Goal: Task Accomplishment & Management: Manage account settings

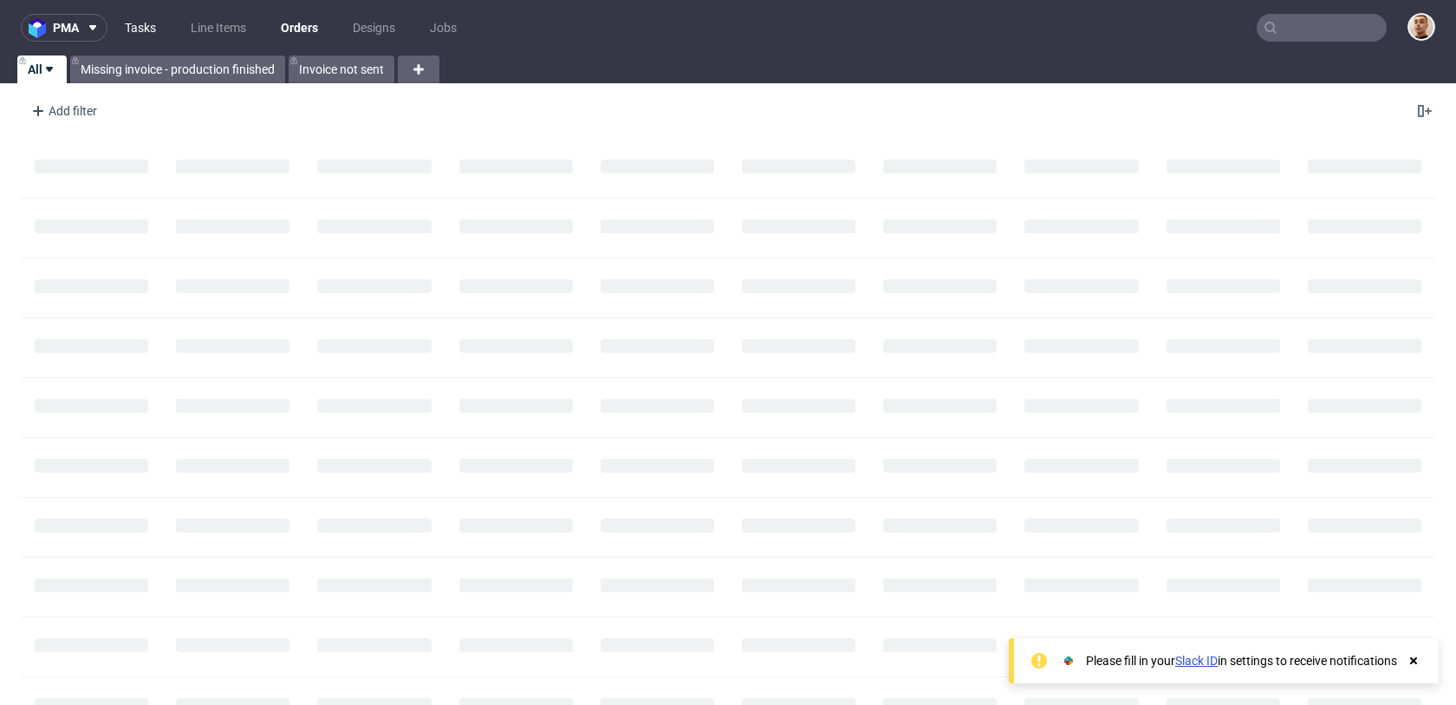
click at [141, 22] on link "Tasks" at bounding box center [140, 28] width 52 height 28
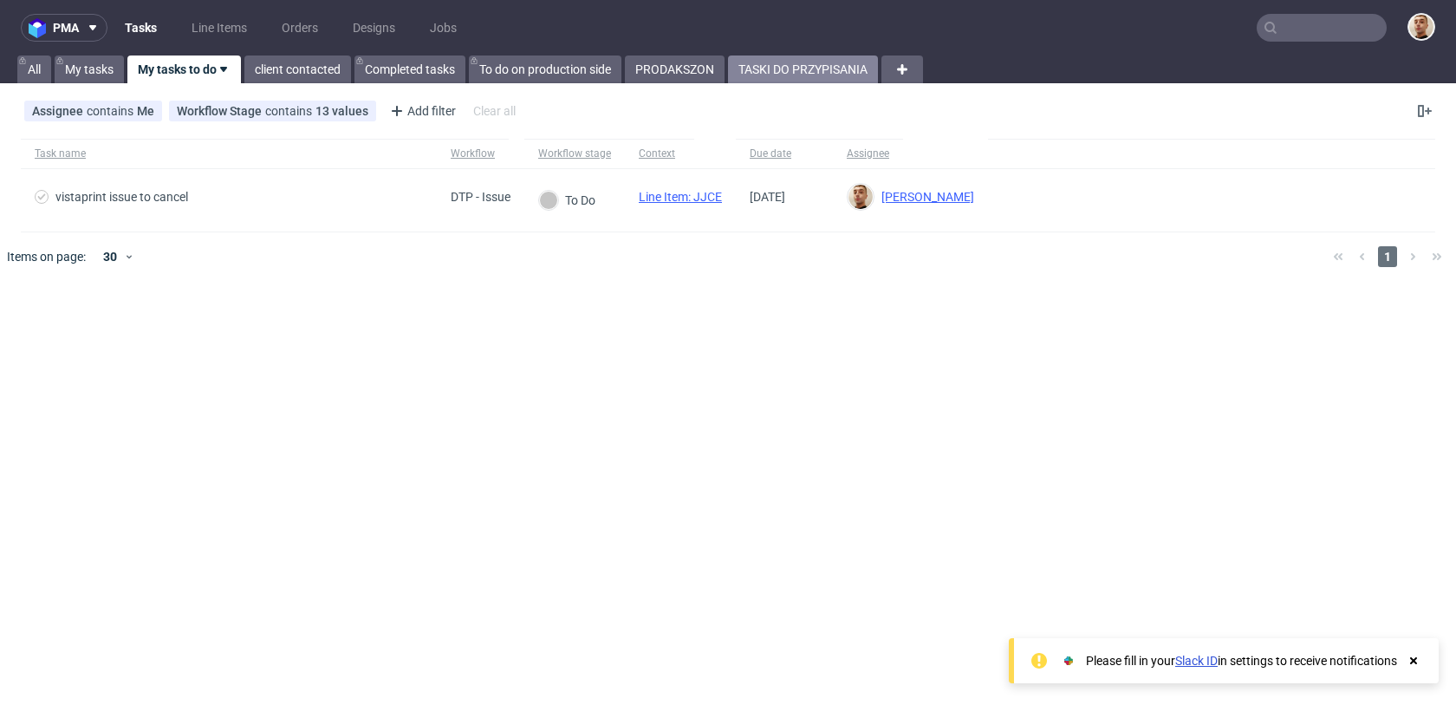
click at [825, 65] on link "TASKI DO PRZYPISANIA" at bounding box center [803, 69] width 150 height 28
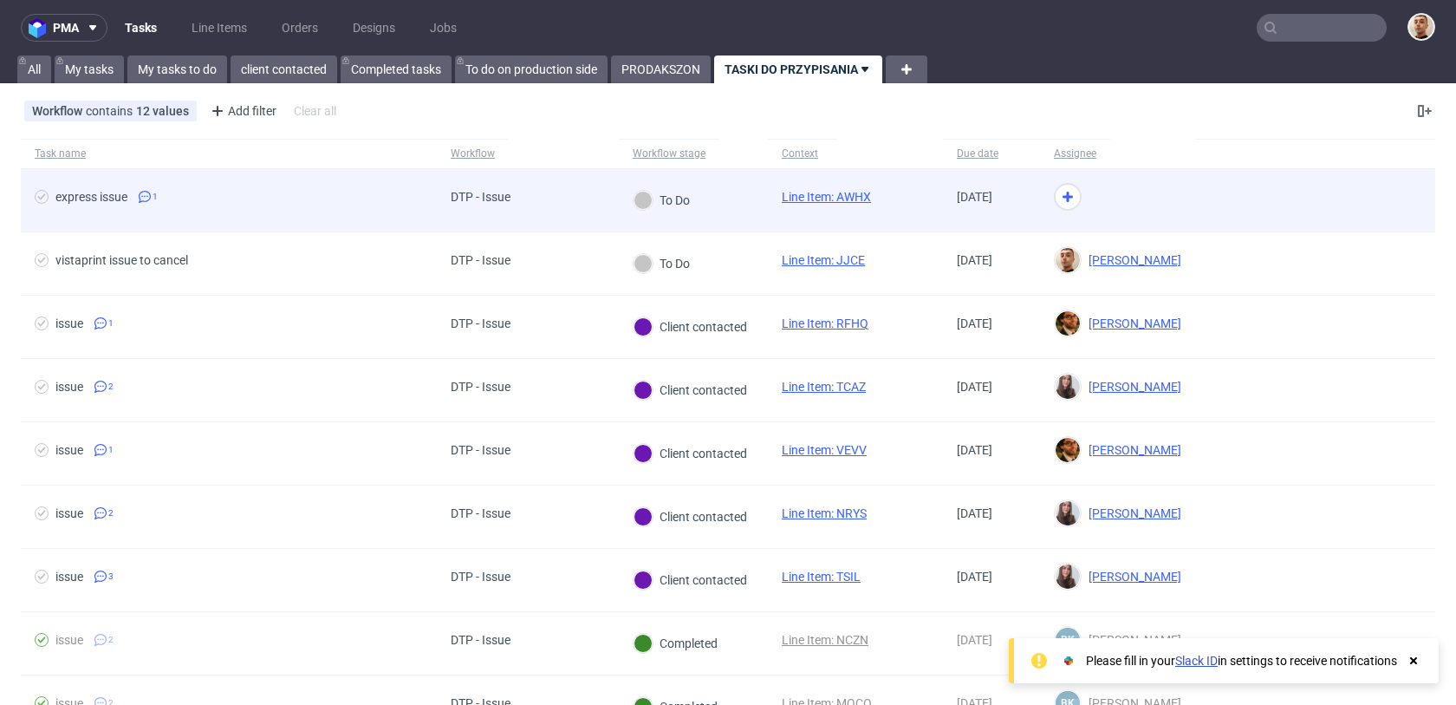
click at [574, 192] on div "DTP - Issue" at bounding box center [528, 200] width 182 height 63
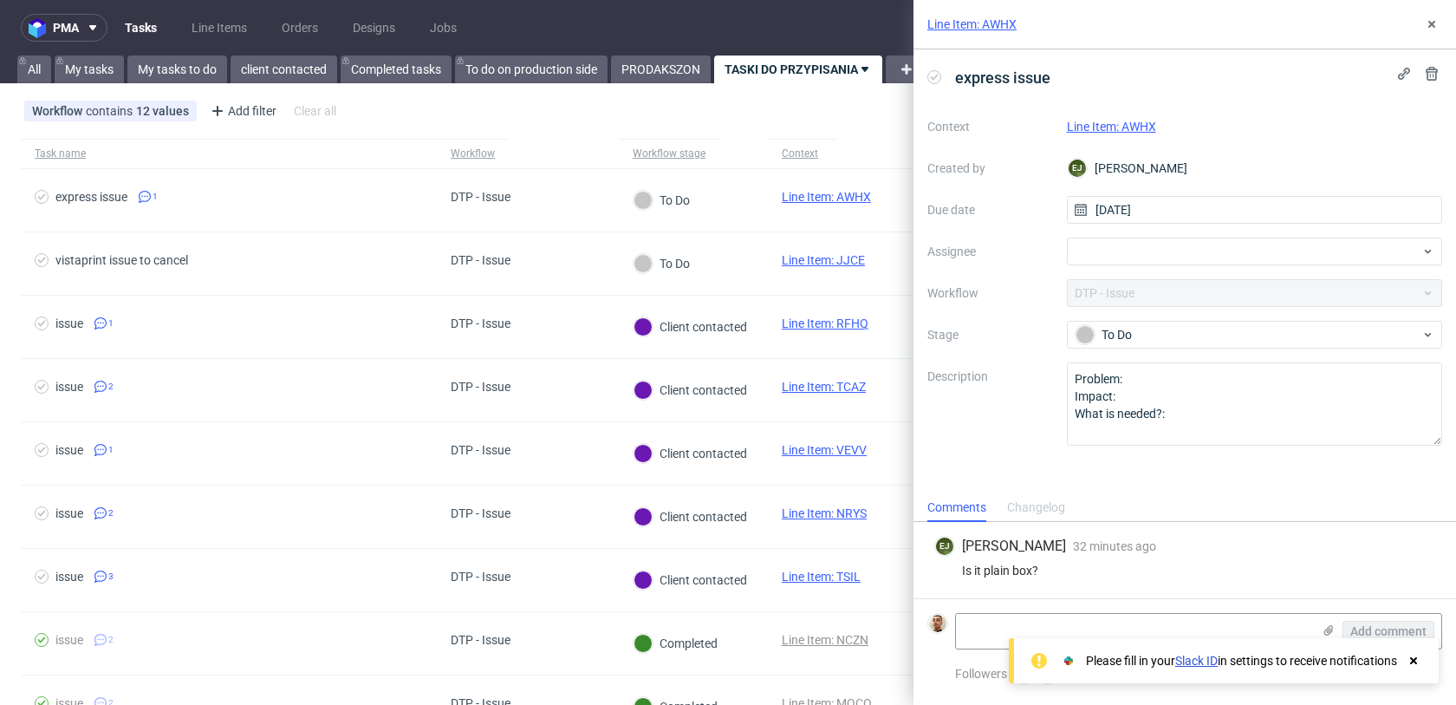
click at [1134, 128] on link "Line Item: AWHX" at bounding box center [1111, 127] width 89 height 14
click at [1150, 240] on div at bounding box center [1255, 251] width 376 height 28
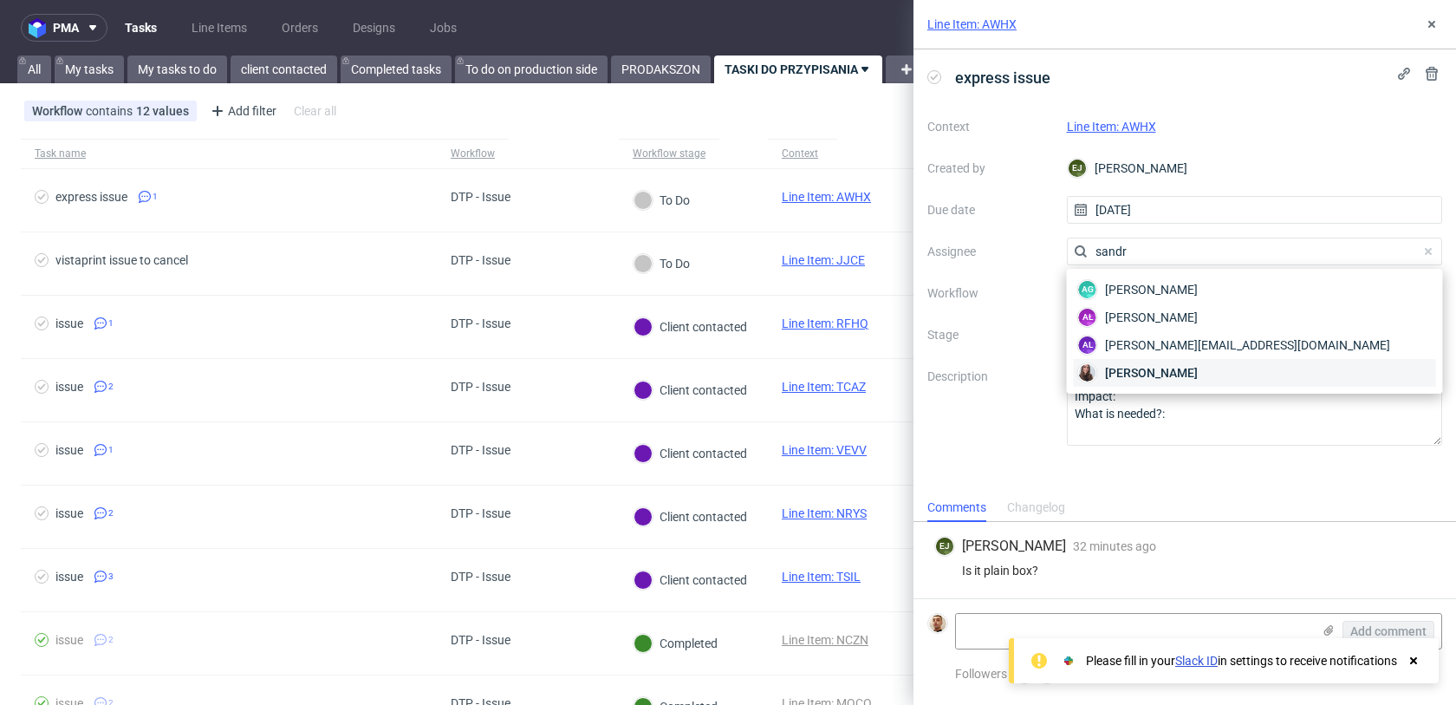
type input "sandr"
click at [1143, 364] on span "[PERSON_NAME]" at bounding box center [1151, 372] width 93 height 17
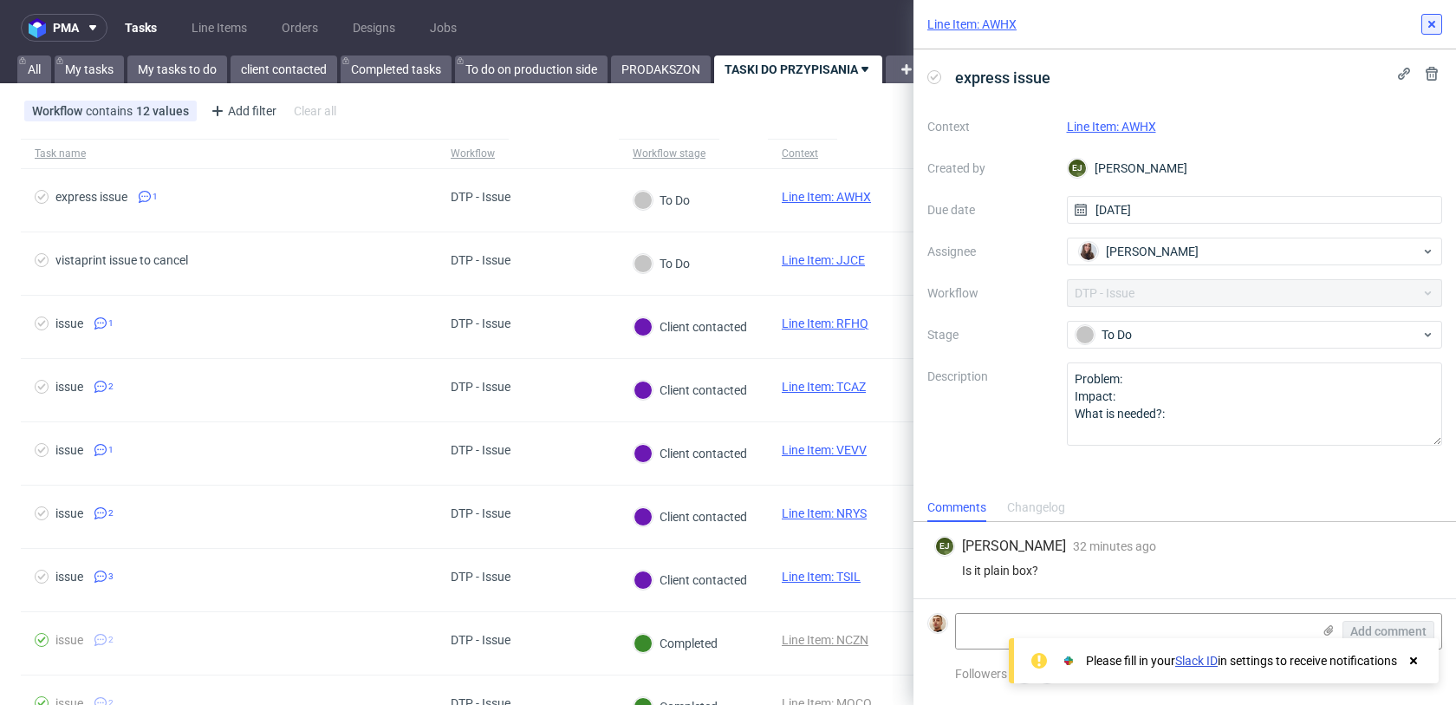
click at [1429, 29] on icon at bounding box center [1432, 24] width 14 height 14
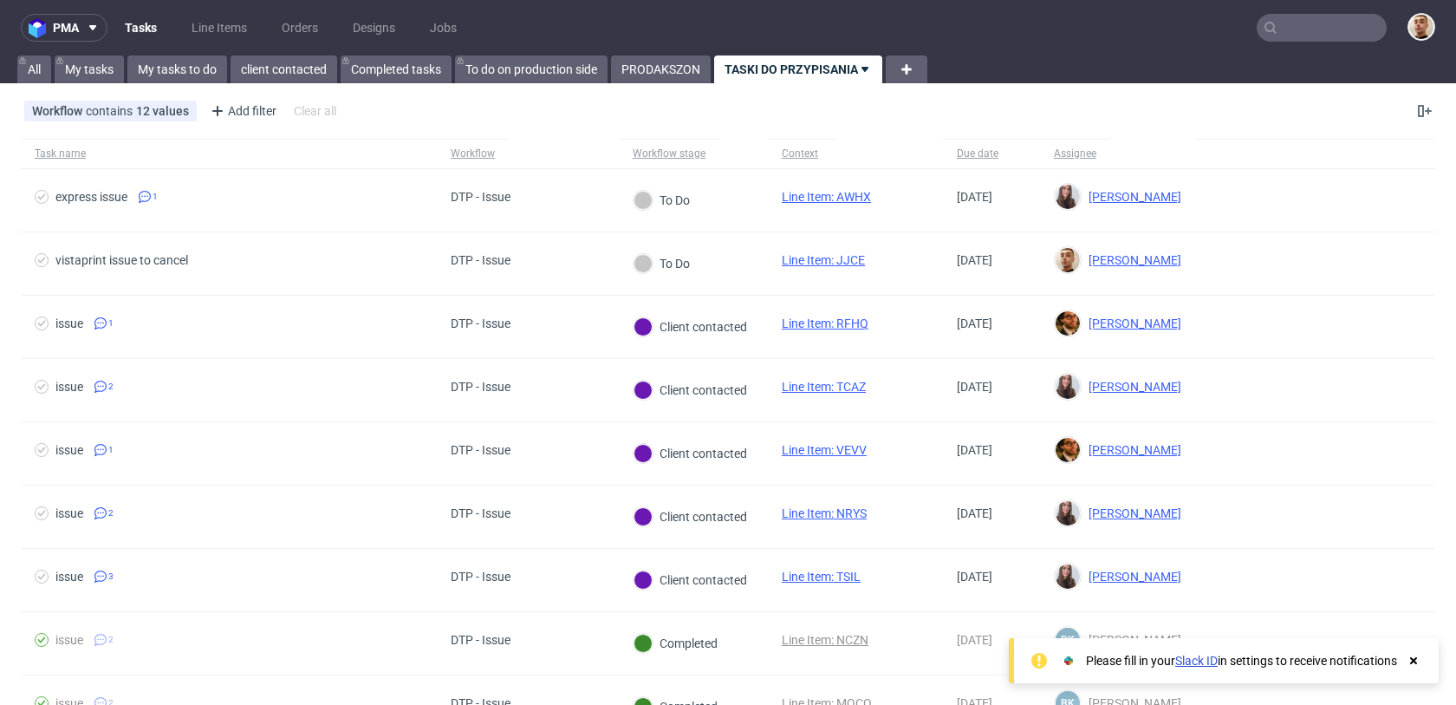
click at [286, 49] on nav "pma Tasks Line Items Orders Designs Jobs" at bounding box center [728, 27] width 1456 height 55
click at [153, 71] on link "My tasks to do" at bounding box center [177, 69] width 100 height 28
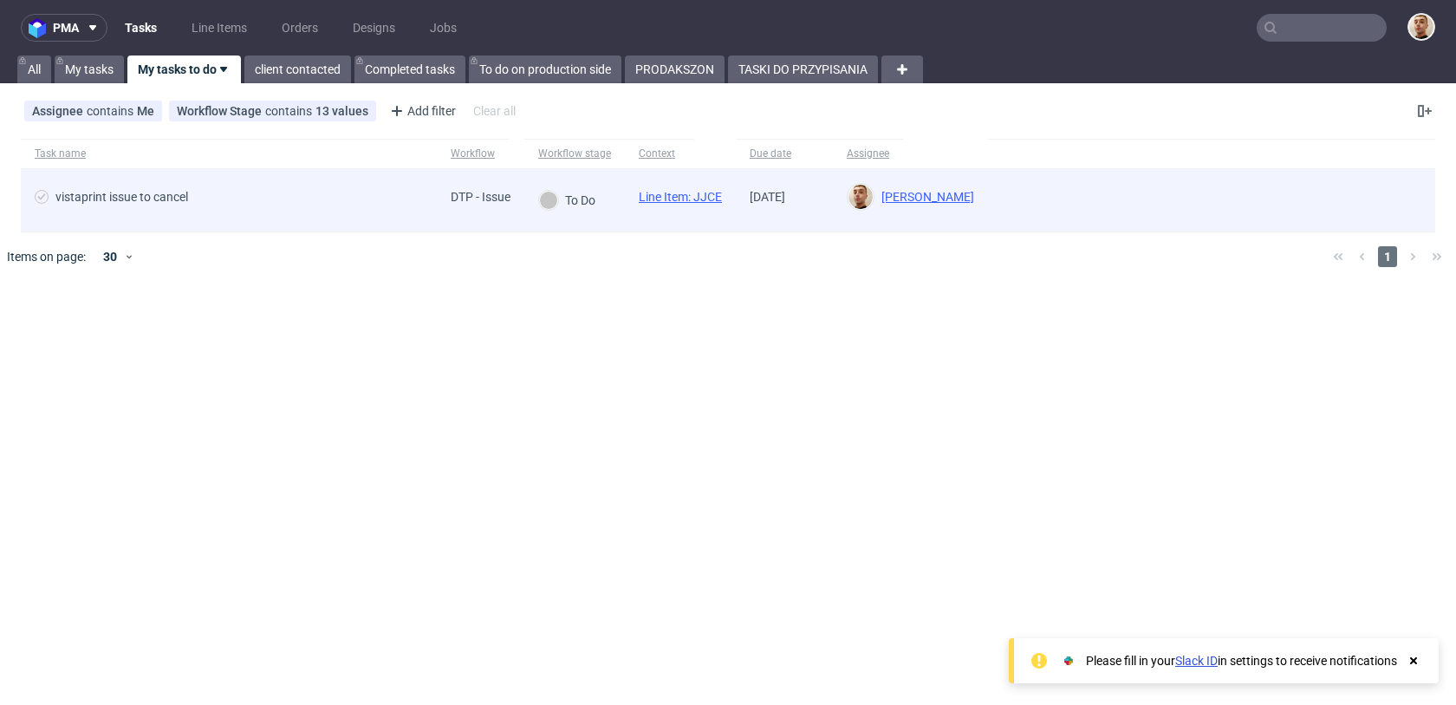
click at [256, 187] on div "vistaprint issue to cancel" at bounding box center [229, 200] width 416 height 62
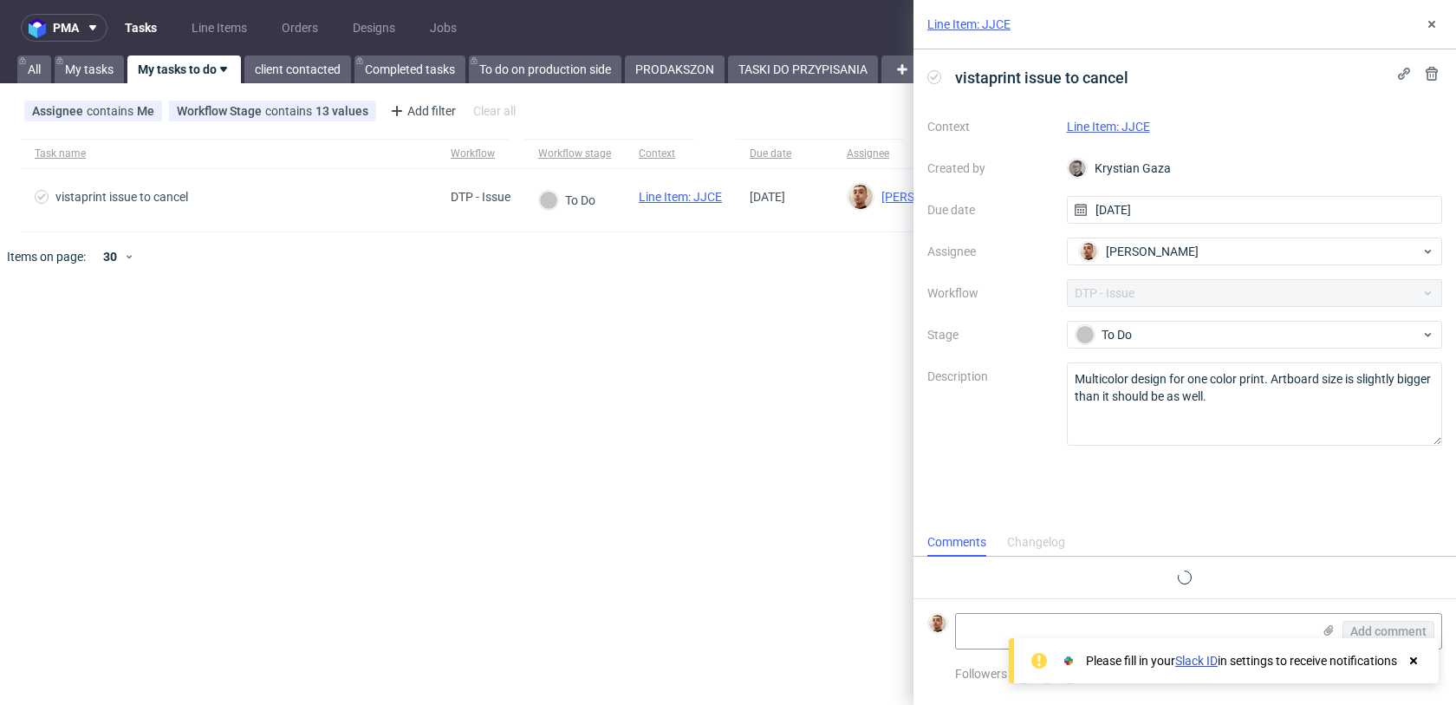
scroll to position [14, 0]
click at [1094, 129] on link "Line Item: JJCE" at bounding box center [1108, 127] width 83 height 14
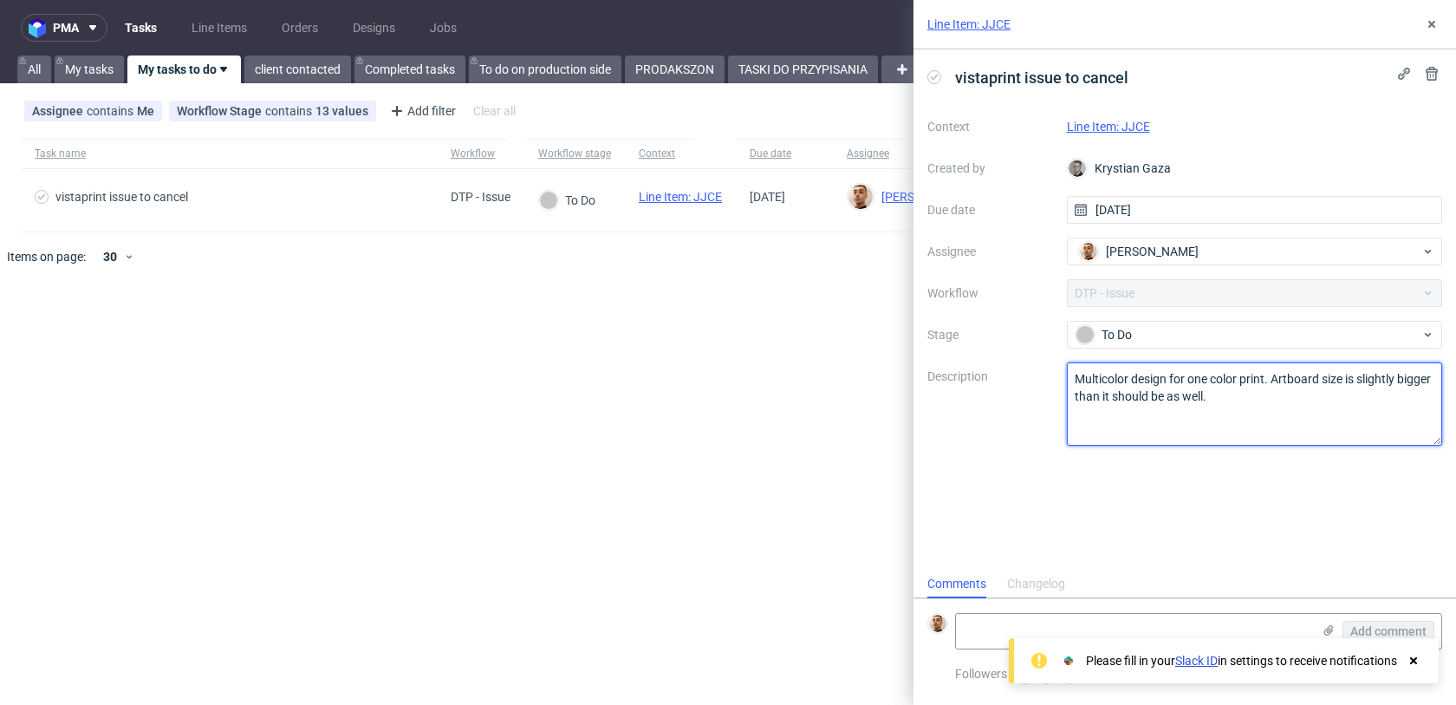
click at [1246, 419] on textarea "Multicolor design for one color print. Artboard size is slightly bigger than it…" at bounding box center [1255, 403] width 376 height 83
drag, startPoint x: 1267, startPoint y: 407, endPoint x: 1043, endPoint y: 355, distance: 229.6
click at [1043, 355] on div "Context Line Item: JJCE Created by Krystian Gaza Due date 28/08/2025 Assignee B…" at bounding box center [1184, 279] width 515 height 333
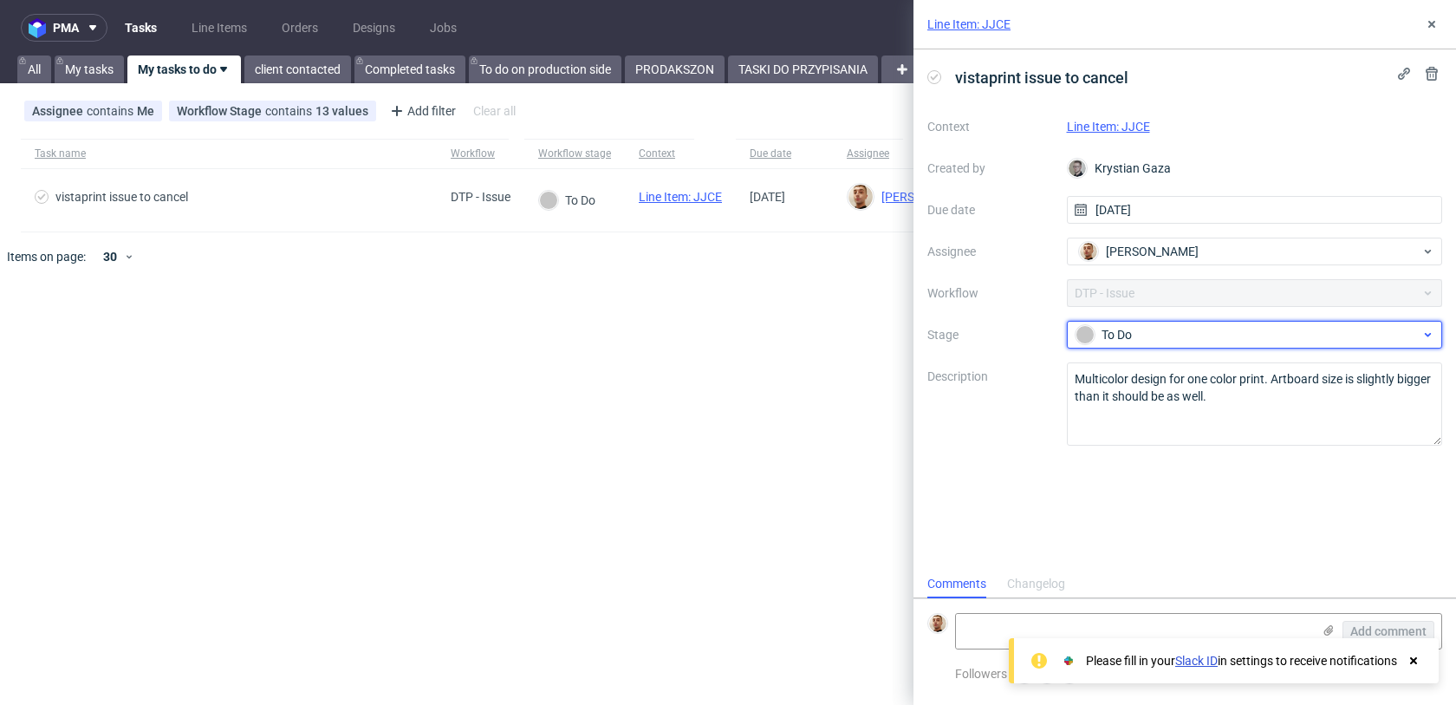
click at [1136, 329] on div "To Do" at bounding box center [1248, 334] width 345 height 19
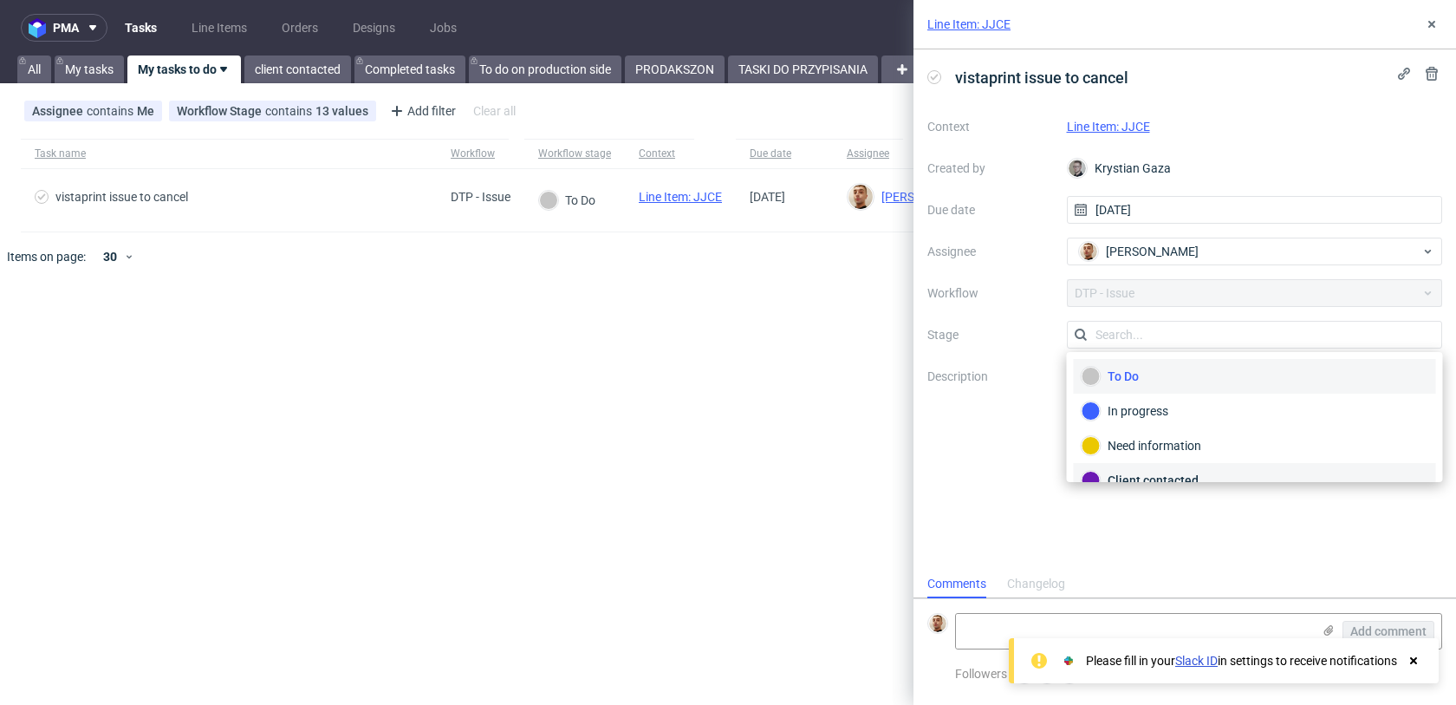
scroll to position [127, 0]
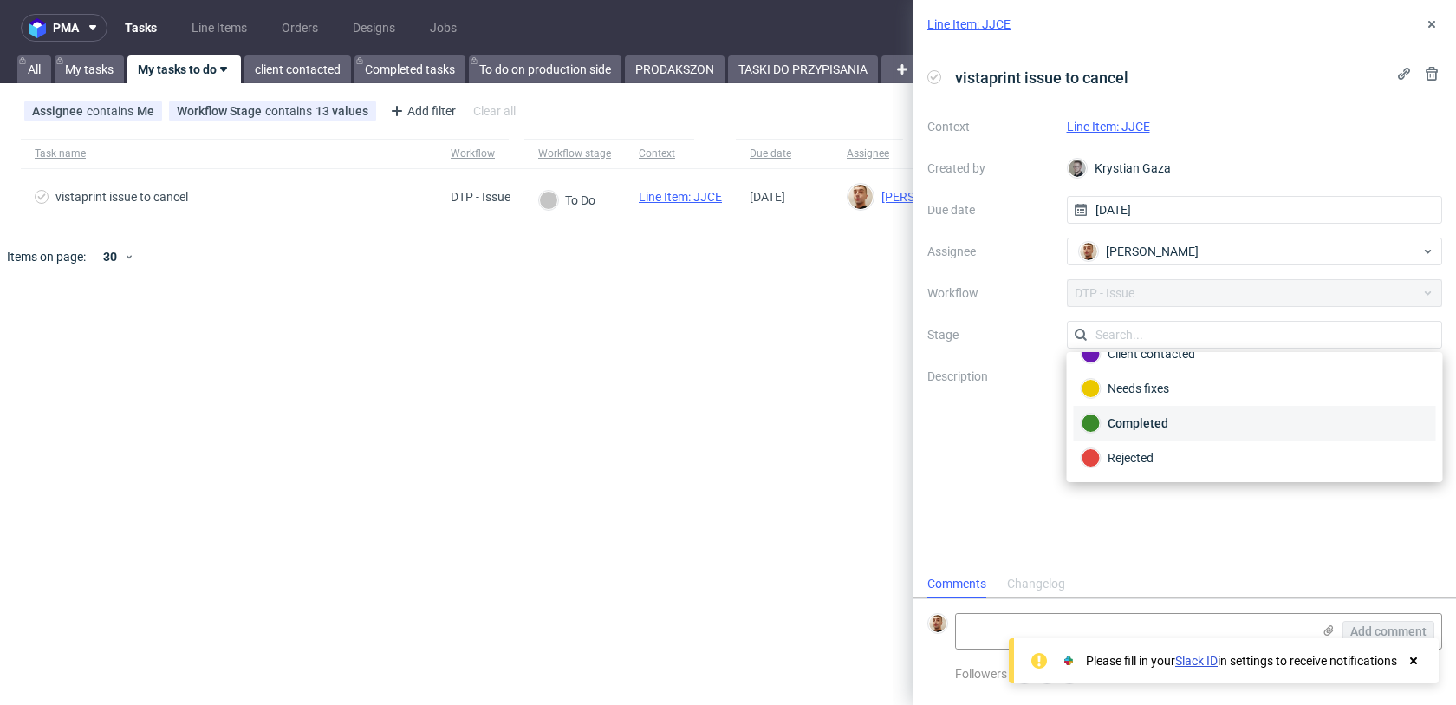
click at [1136, 413] on div "Completed" at bounding box center [1255, 422] width 347 height 19
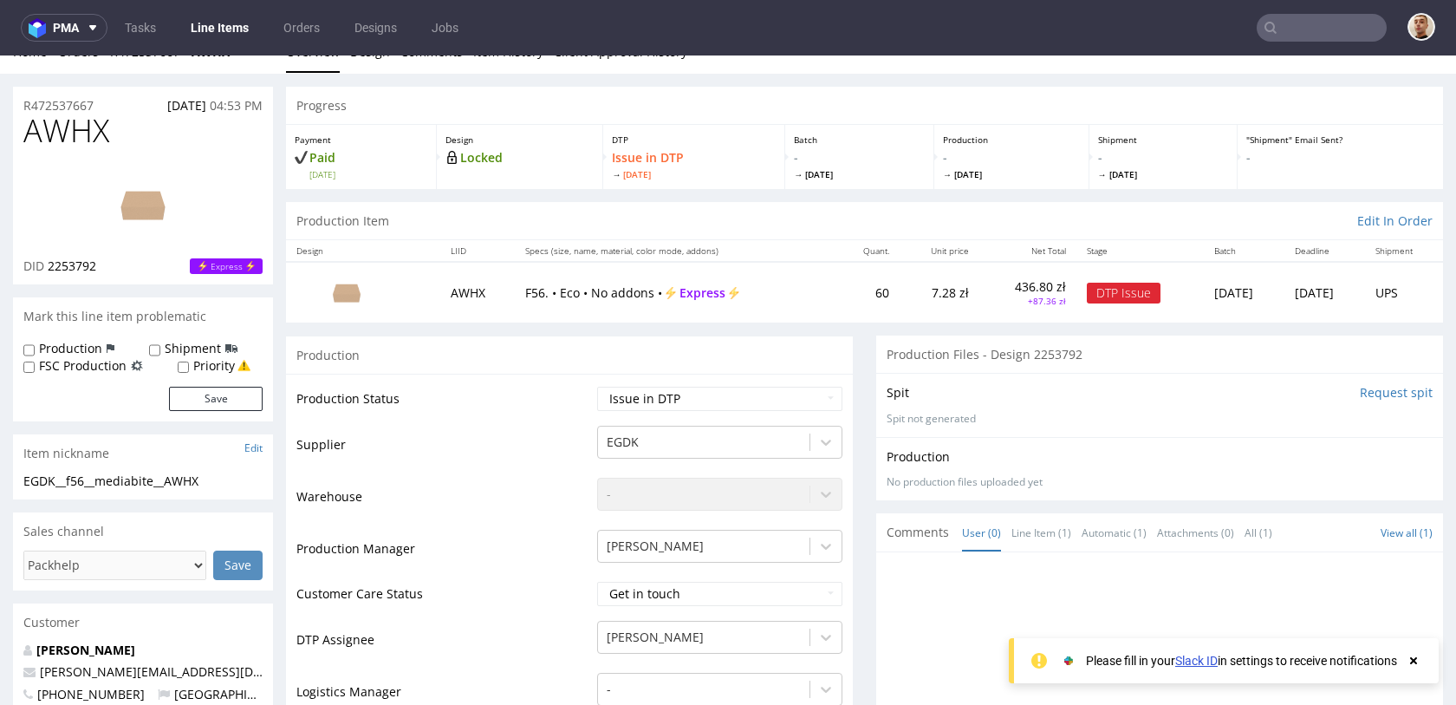
scroll to position [24, 0]
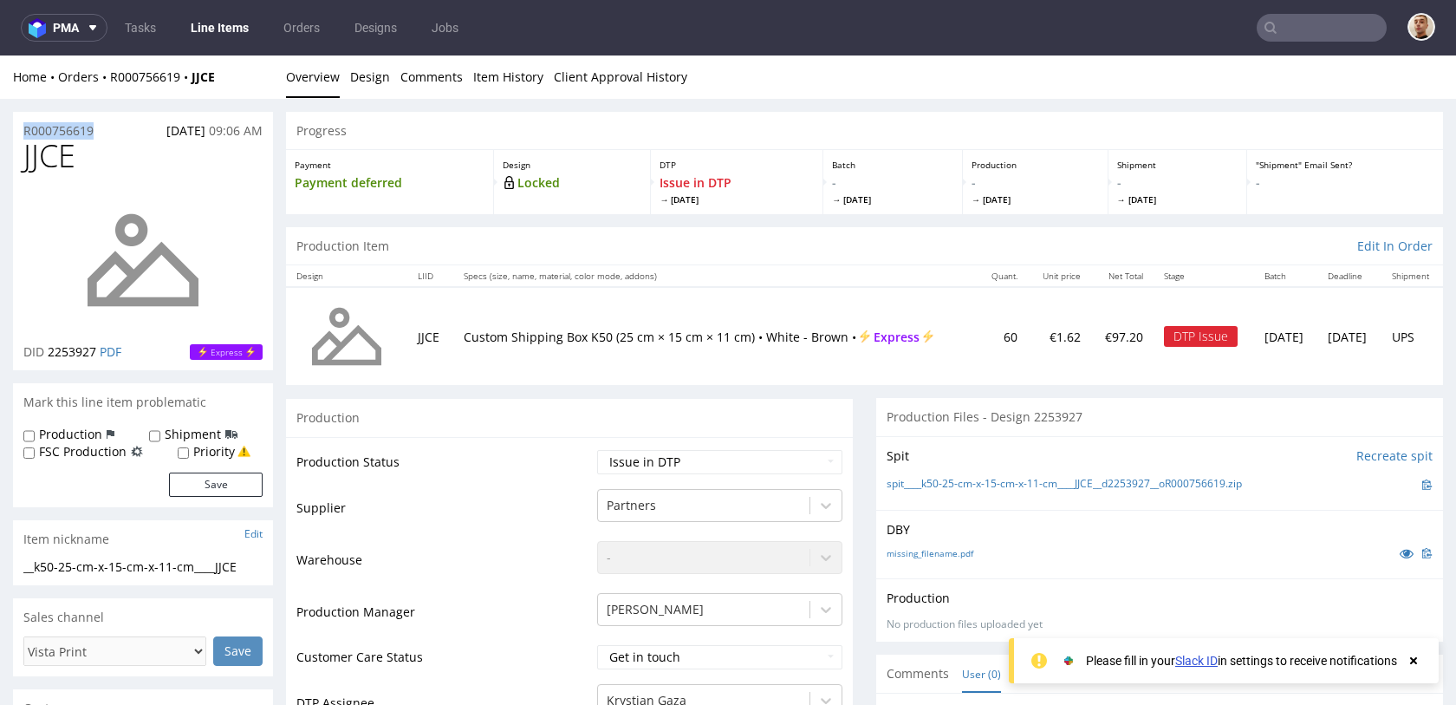
drag, startPoint x: 108, startPoint y: 132, endPoint x: 6, endPoint y: 132, distance: 102.3
copy p "R000756619"
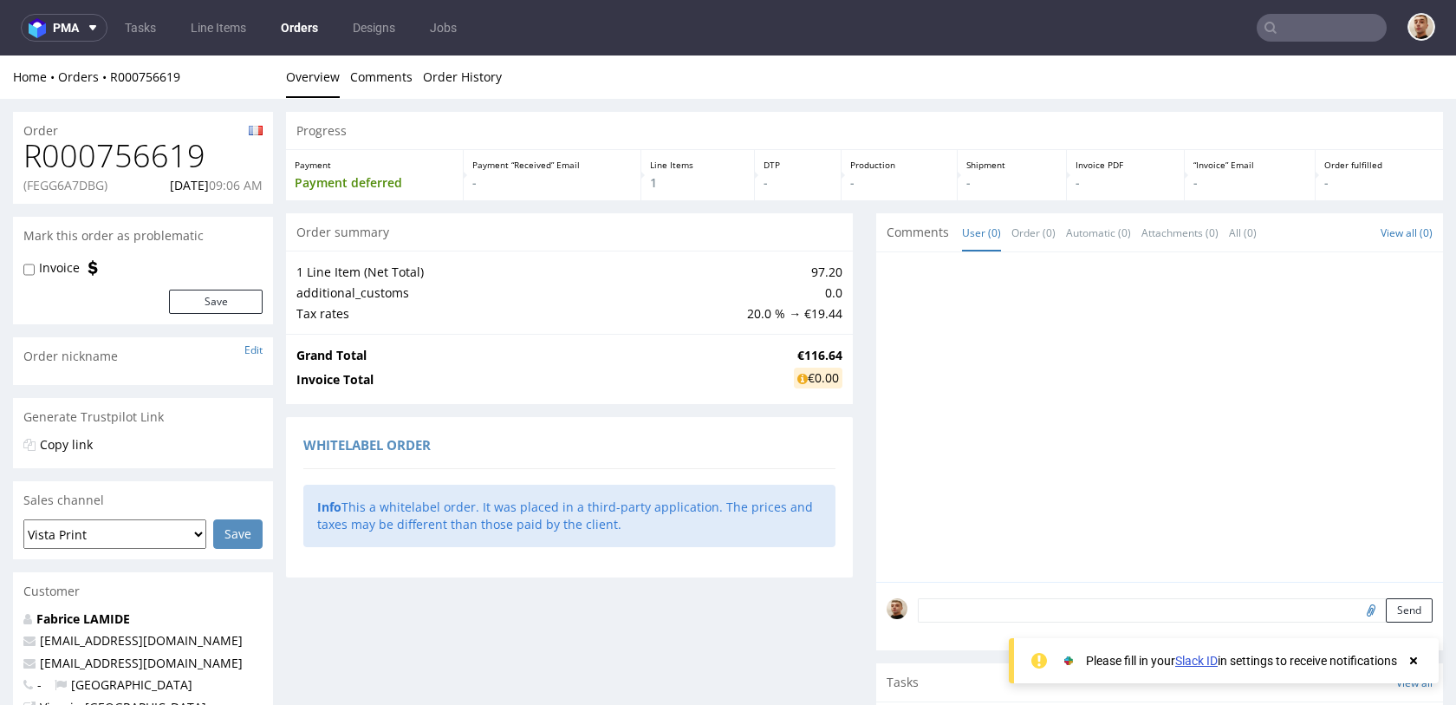
click at [102, 189] on p "(FEGG6A7DBG)" at bounding box center [65, 185] width 84 height 17
copy p ")"
click at [76, 180] on p "(FEGG6A7DBG)" at bounding box center [65, 185] width 84 height 17
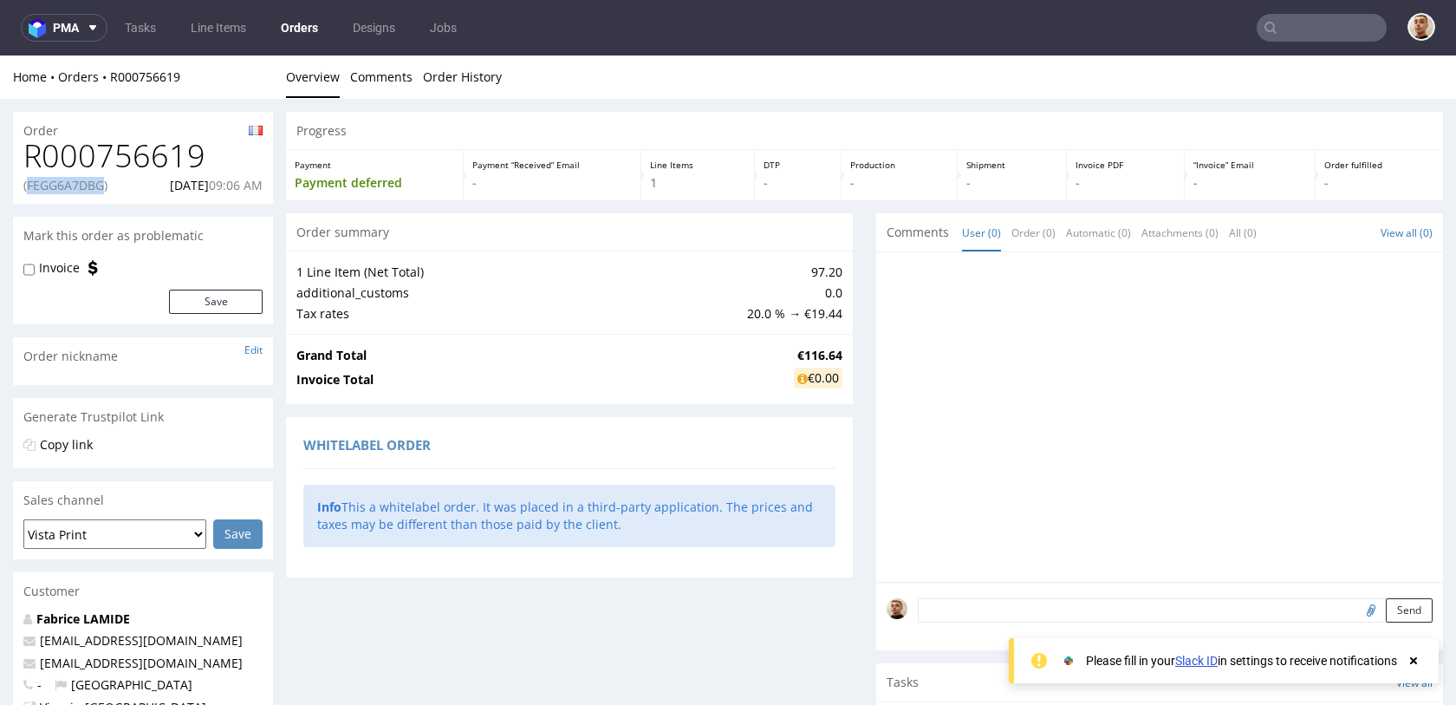
copy p "FEGG6A7DBG"
click at [170, 190] on p "28.08.2025 09:06 AM" at bounding box center [216, 185] width 93 height 17
drag, startPoint x: 139, startPoint y: 185, endPoint x: 200, endPoint y: 187, distance: 61.6
click at [200, 187] on p "28.08.2025 09:06 AM" at bounding box center [216, 185] width 93 height 17
copy p "28.08.2025"
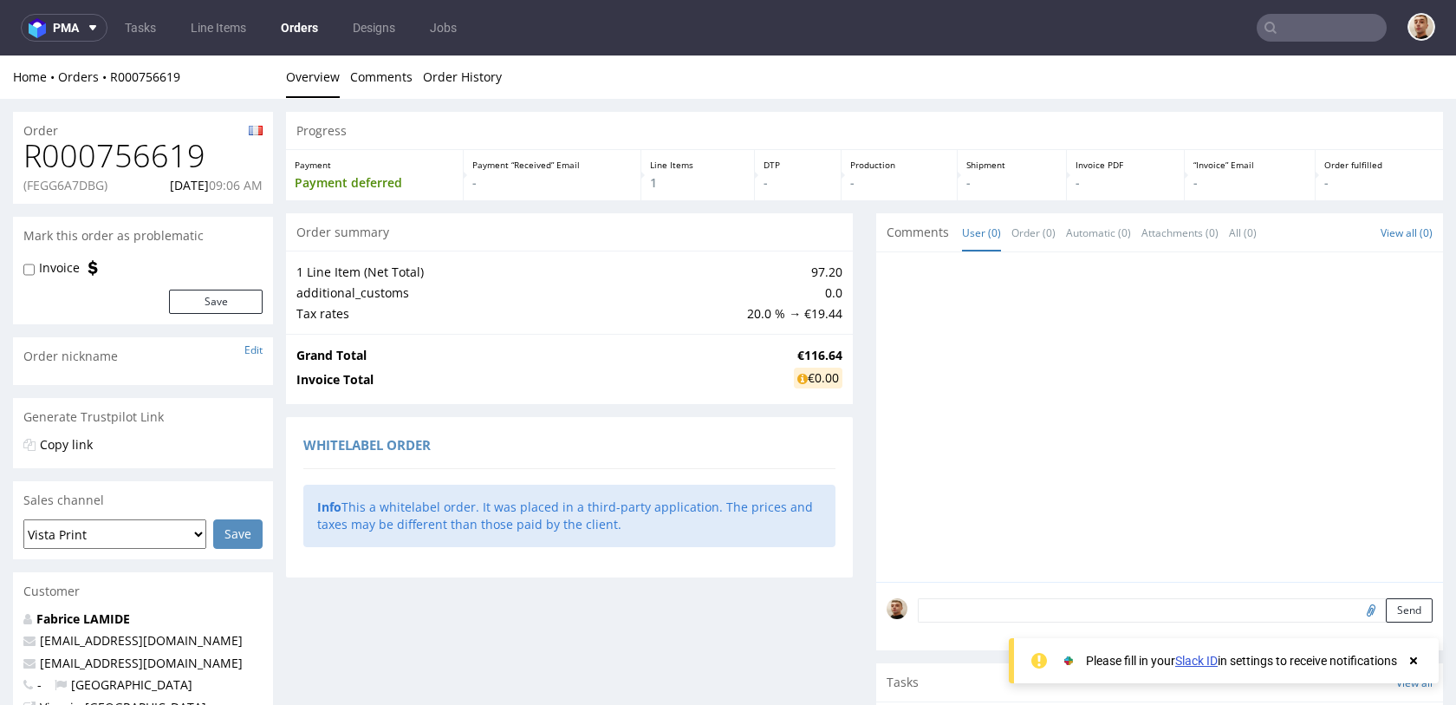
scroll to position [361, 0]
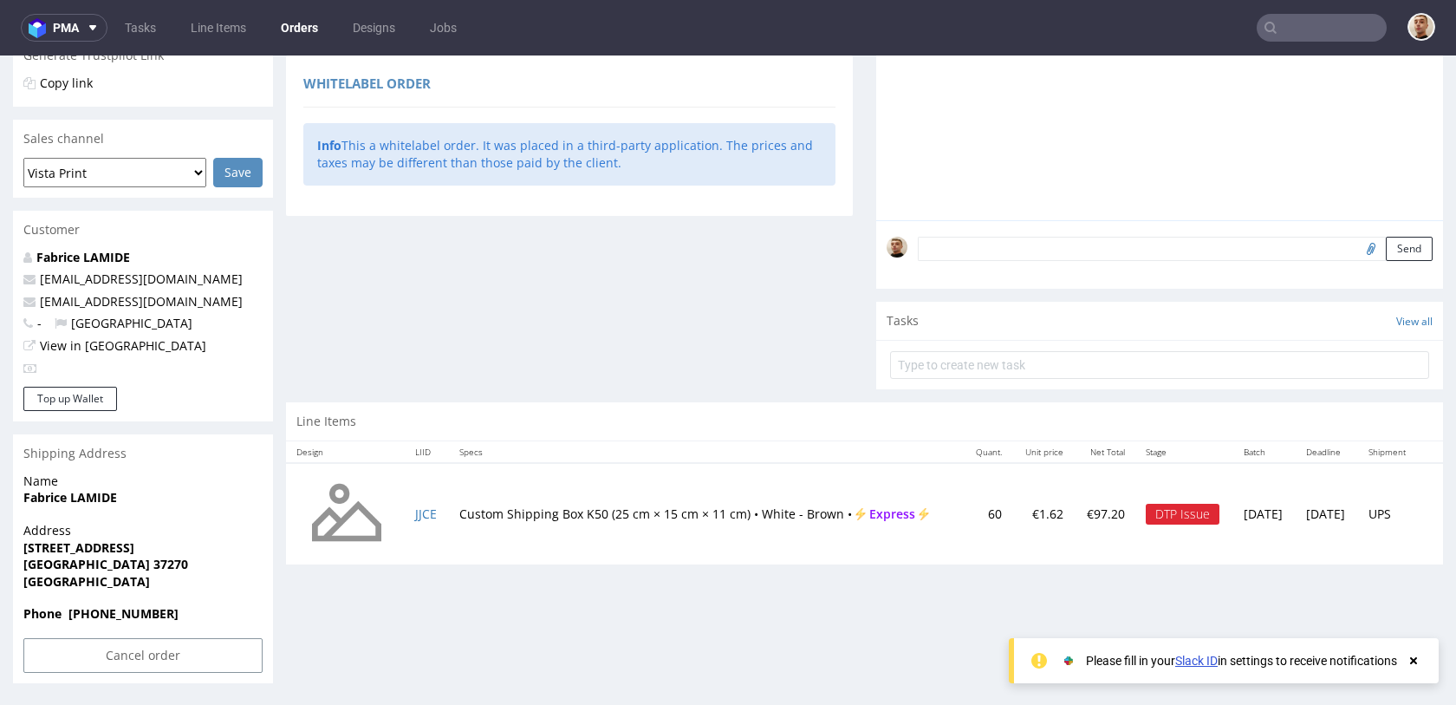
click at [597, 415] on div "Line Items" at bounding box center [864, 421] width 1157 height 38
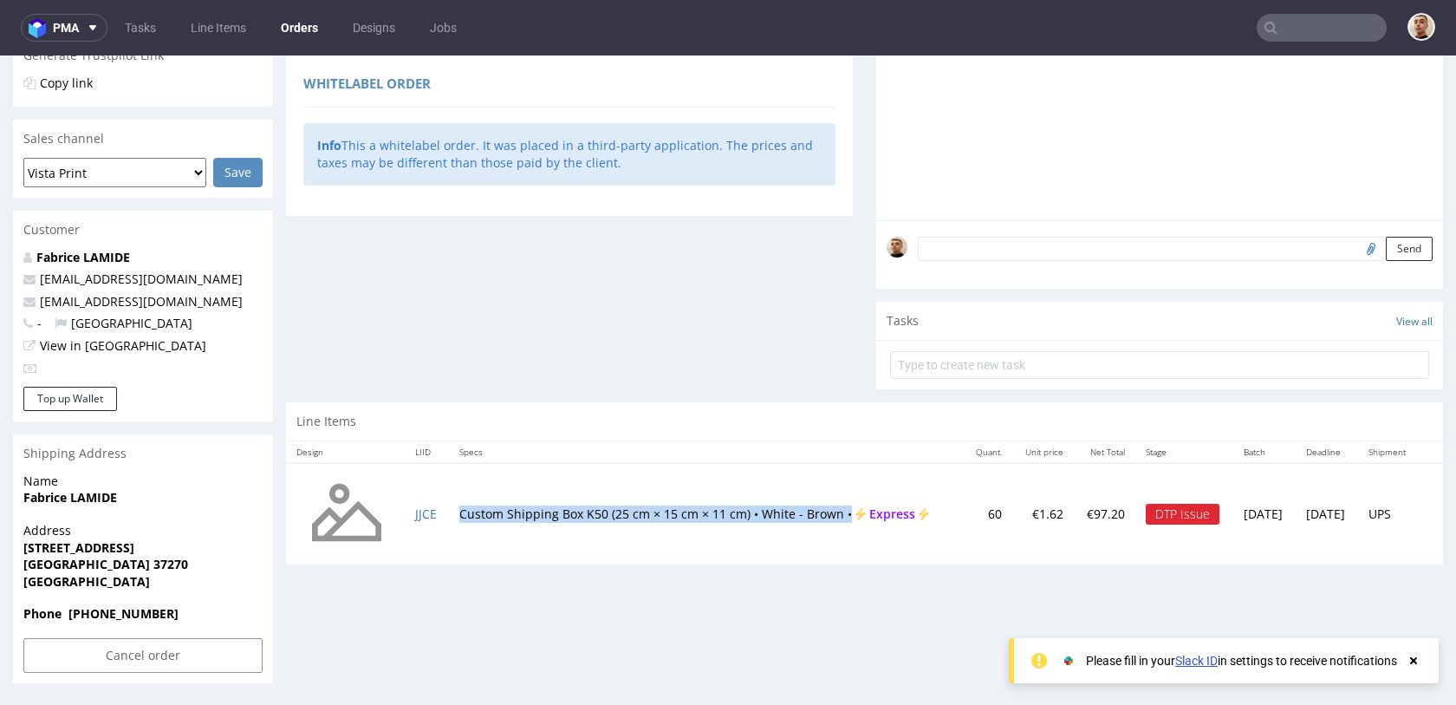
drag, startPoint x: 460, startPoint y: 502, endPoint x: 882, endPoint y: 507, distance: 422.1
click at [882, 507] on td "Custom Shipping Box K50 (25 cm × 15 cm × 11 cm) • White - Brown • Express" at bounding box center [706, 514] width 515 height 102
copy td "Custom Shipping Box K50 (25 cm × 15 cm × 11 cm) • White - Brown •"
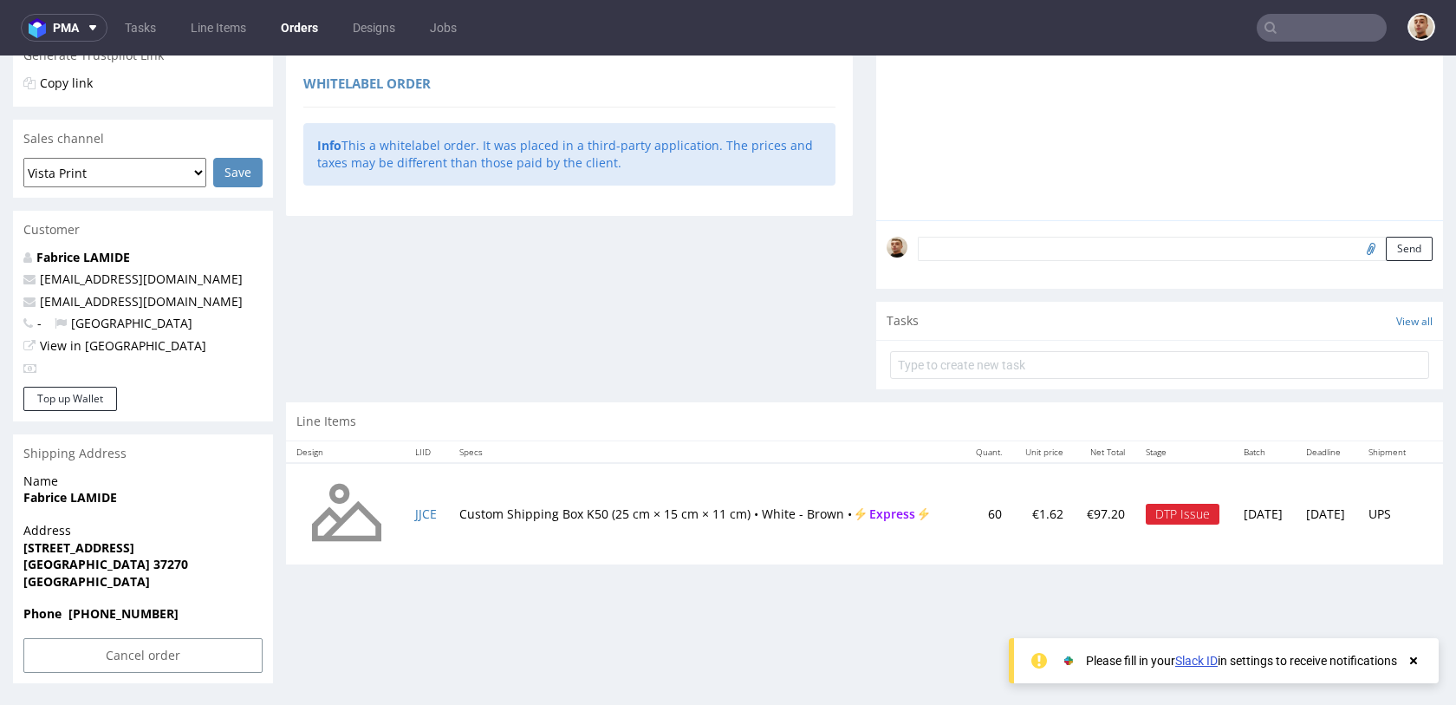
click at [404, 392] on div "Order summary 1 Line Item (Net Total) 97.20 additional_customs 0.0 Tax rates 20…" at bounding box center [569, 127] width 567 height 550
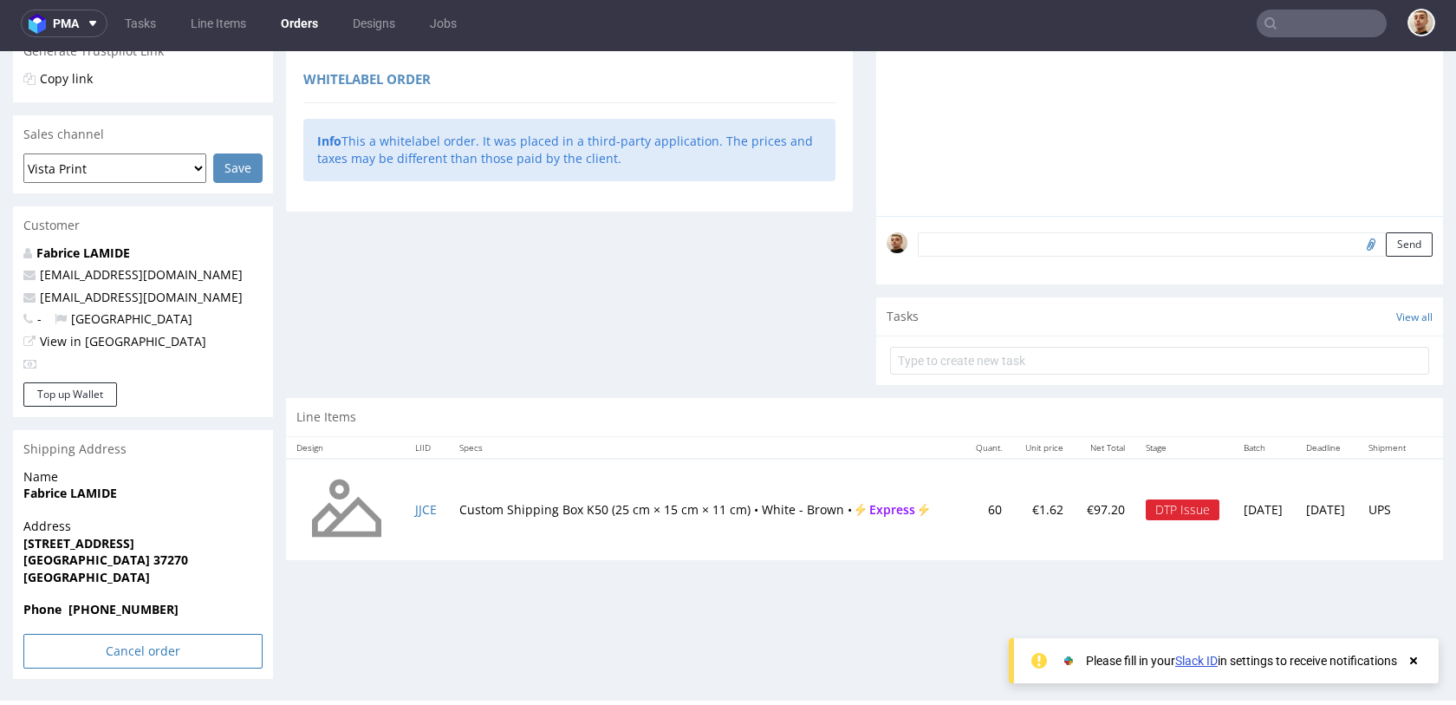
click at [135, 646] on input "Cancel order" at bounding box center [142, 651] width 239 height 35
click at [125, 600] on link "Yes" at bounding box center [116, 602] width 49 height 26
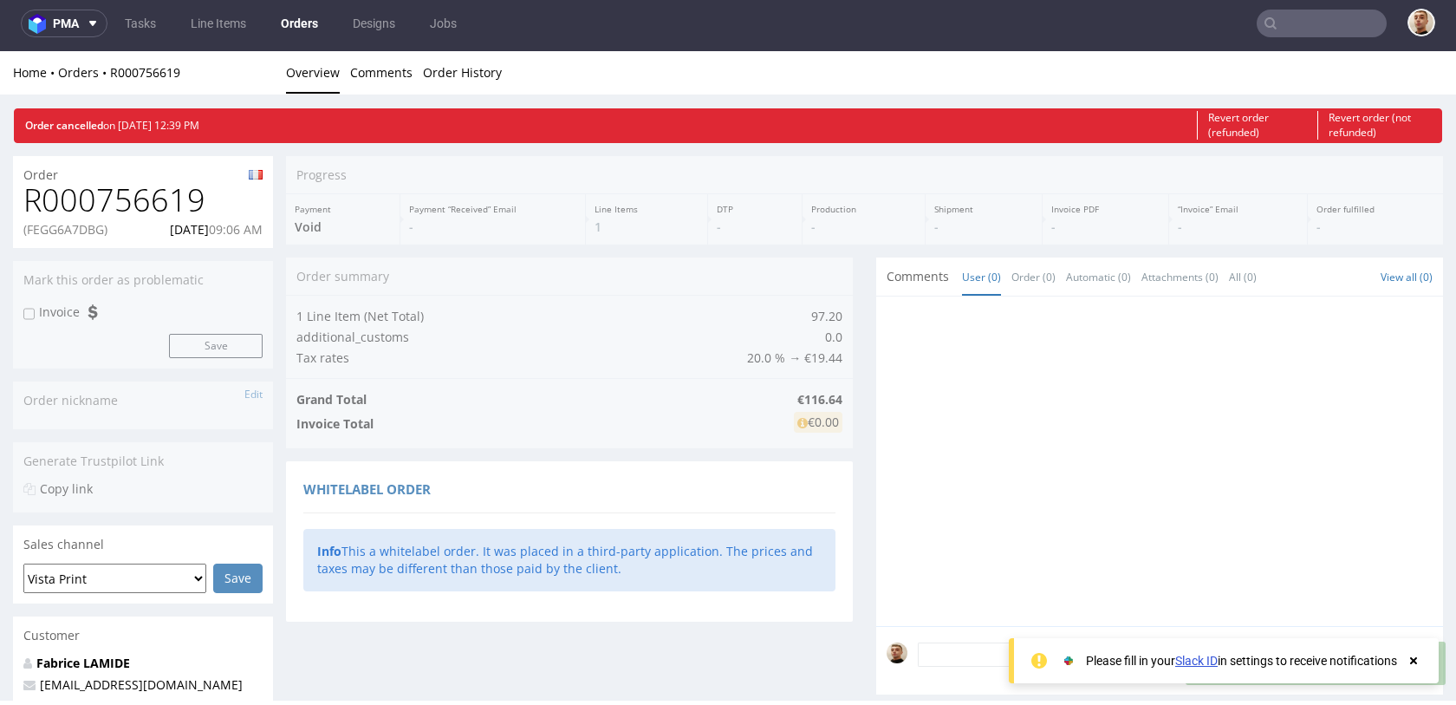
scroll to position [0, 0]
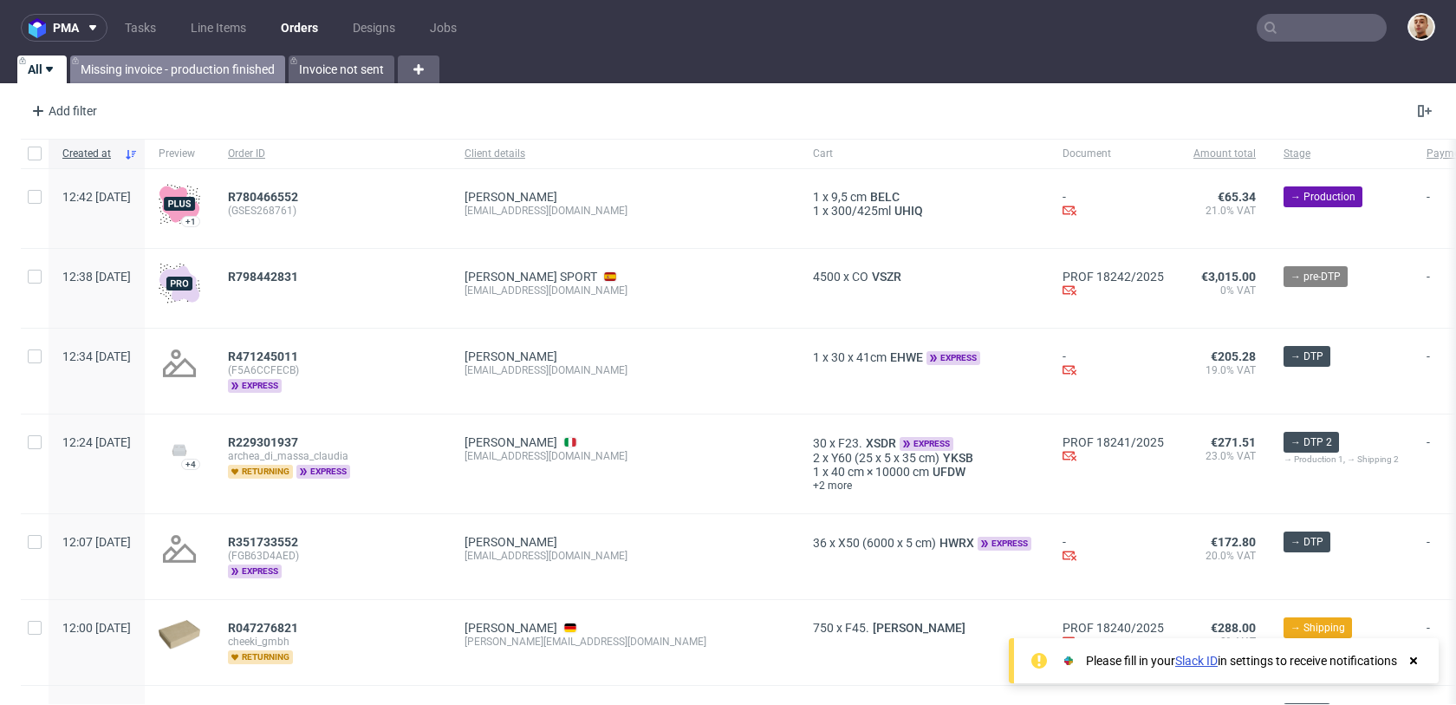
click at [159, 71] on link "Missing invoice - production finished" at bounding box center [177, 69] width 215 height 28
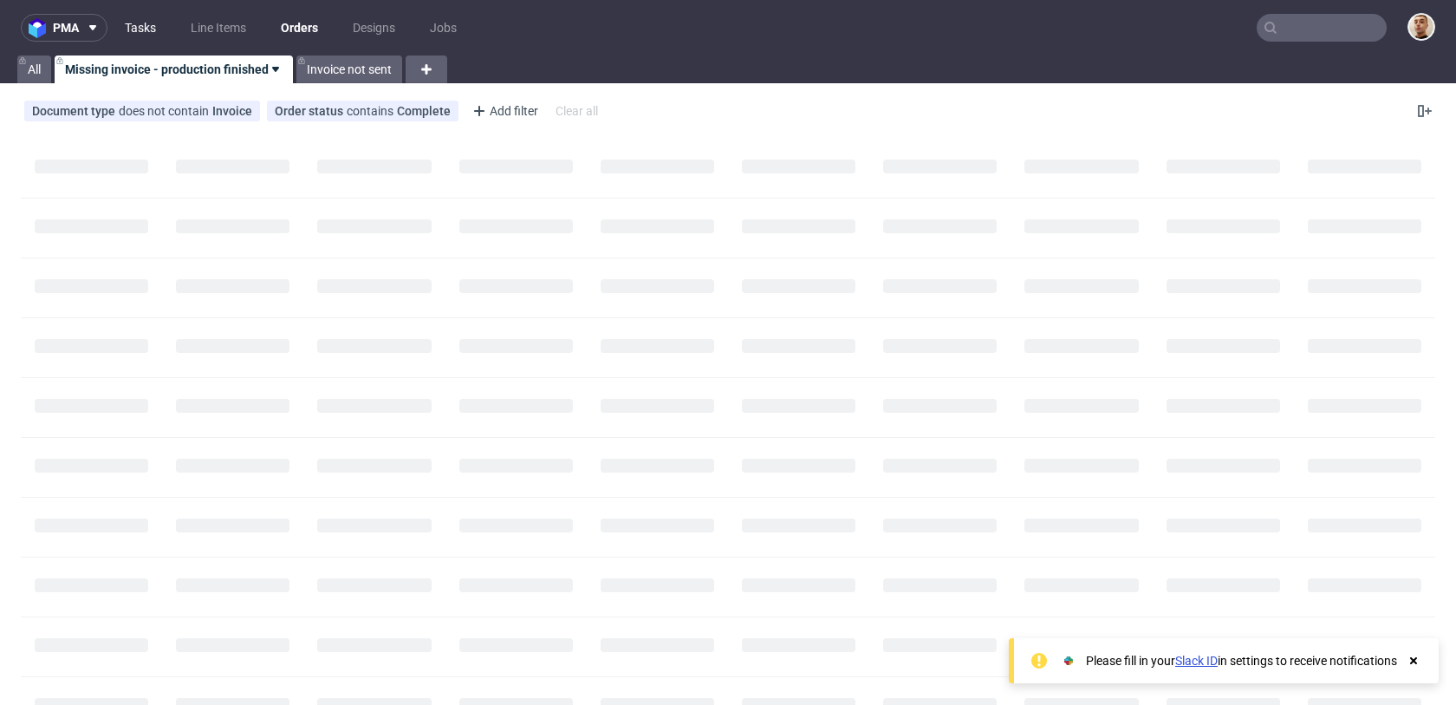
click at [142, 31] on link "Tasks" at bounding box center [140, 28] width 52 height 28
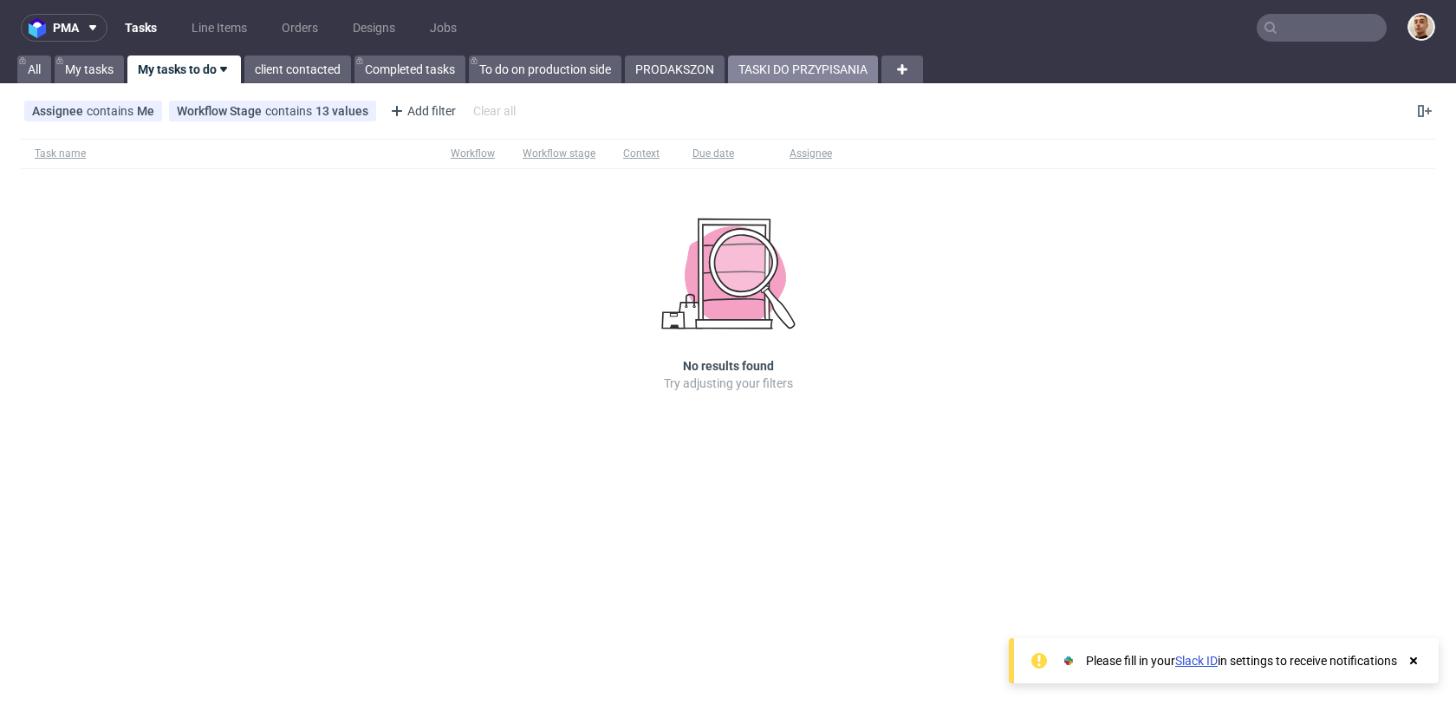
click at [800, 71] on link "TASKI DO PRZYPISANIA" at bounding box center [803, 69] width 150 height 28
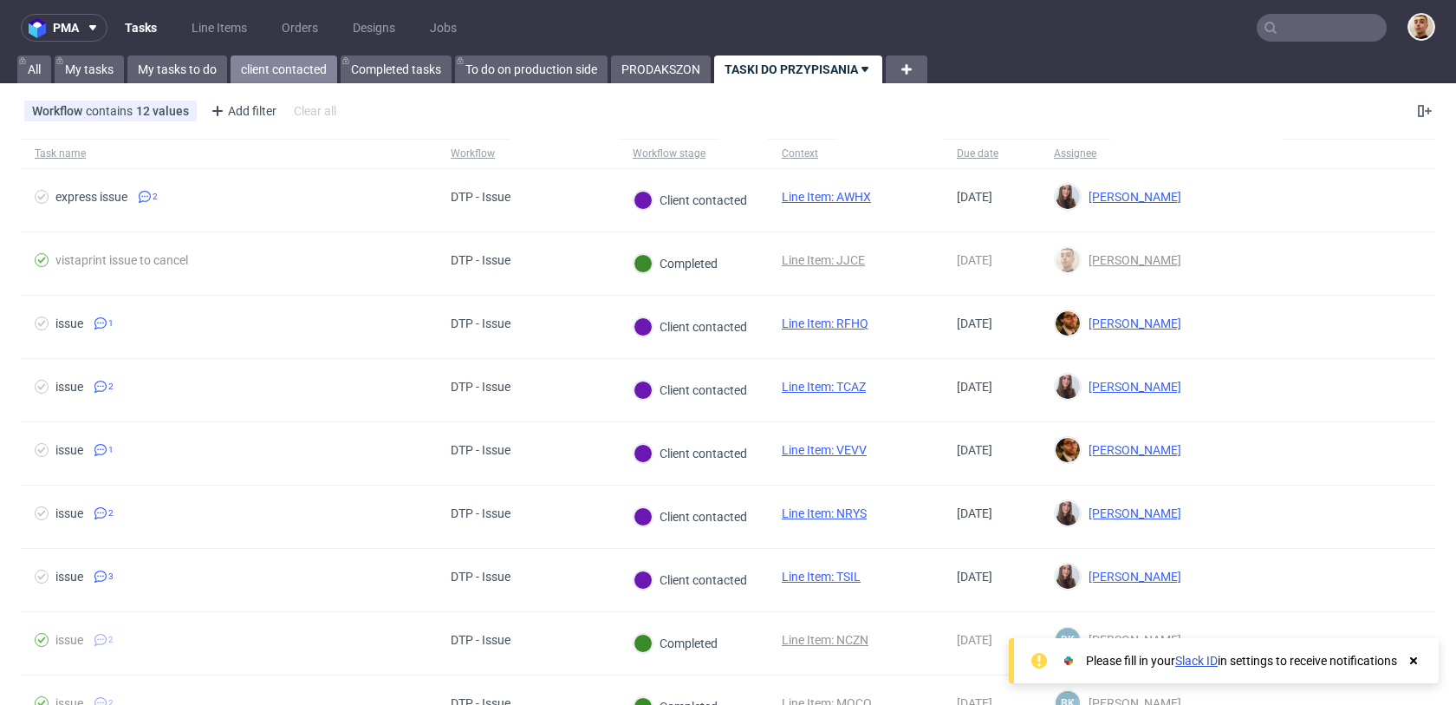
click at [256, 74] on link "client contacted" at bounding box center [284, 69] width 107 height 28
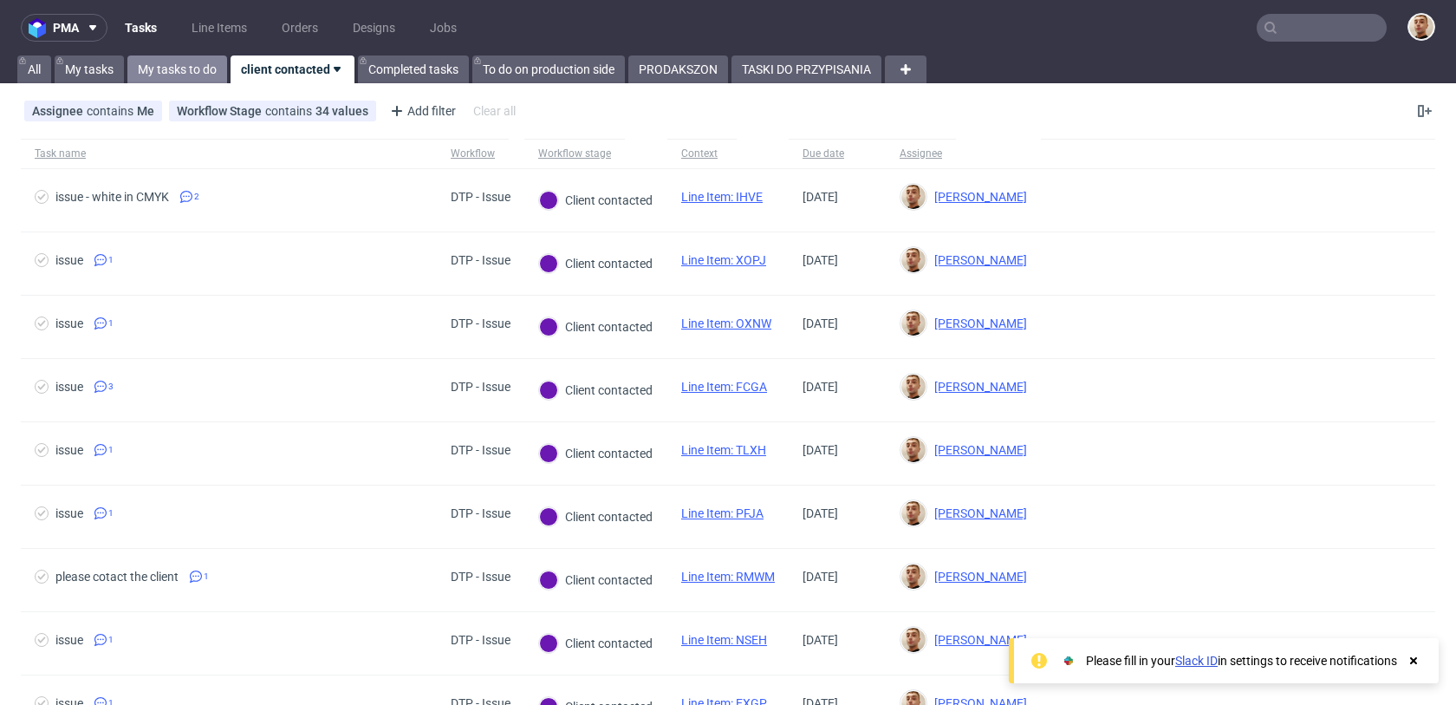
click at [185, 72] on link "My tasks to do" at bounding box center [177, 69] width 100 height 28
